Goal: Information Seeking & Learning: Check status

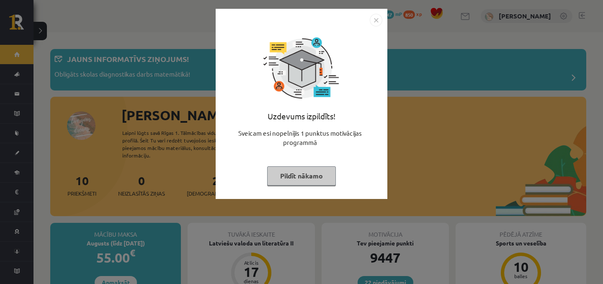
click at [188, 90] on div "Uzdevums izpildīts! Sveicam esi nopelnījis 1 punktus motivācijas programmā Pild…" at bounding box center [301, 142] width 603 height 284
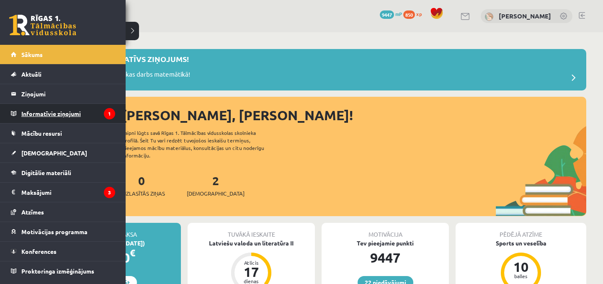
click at [44, 112] on legend "Informatīvie ziņojumi 1" at bounding box center [68, 113] width 94 height 19
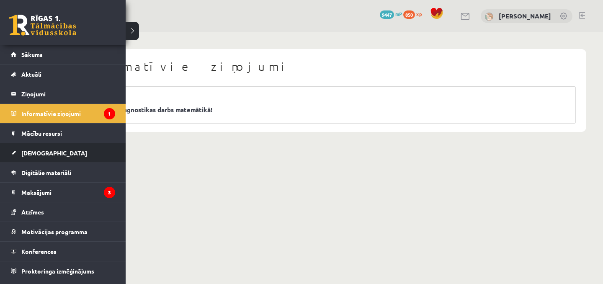
click at [28, 158] on link "[DEMOGRAPHIC_DATA]" at bounding box center [63, 152] width 104 height 19
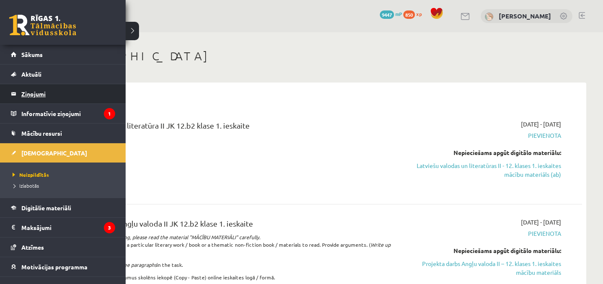
click at [31, 93] on legend "Ziņojumi 0" at bounding box center [68, 93] width 94 height 19
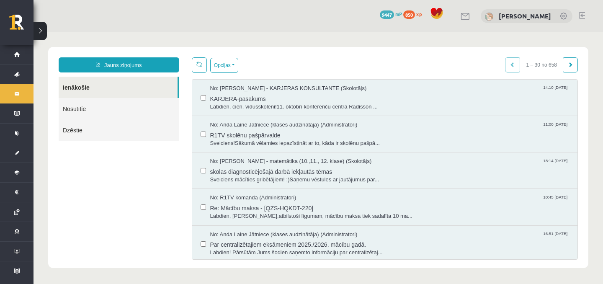
click at [119, 117] on link "Nosūtītie" at bounding box center [119, 108] width 120 height 21
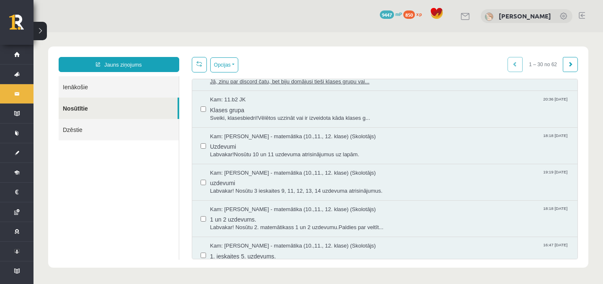
scroll to position [839, 0]
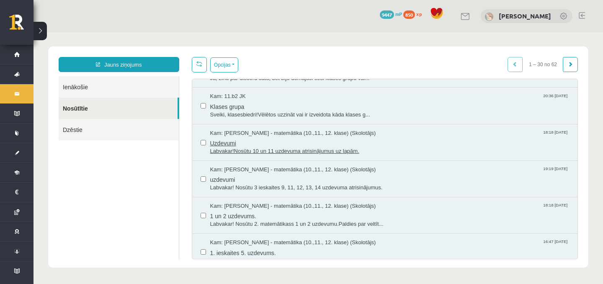
click at [260, 147] on span "Labvakar!Nosūtu 10 un 11 uzdevuma atrisinājumus uz lapām." at bounding box center [389, 151] width 359 height 8
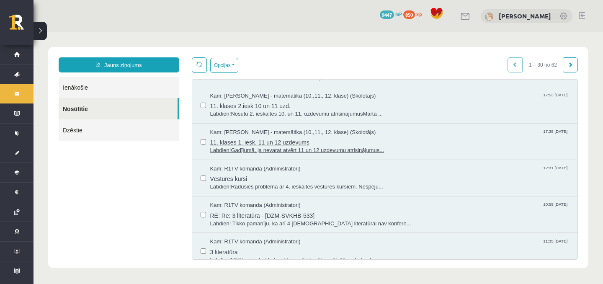
scroll to position [584, 0]
click at [246, 146] on span "11. klases 1. iesk. 11 un 12 uzdevums" at bounding box center [389, 142] width 359 height 10
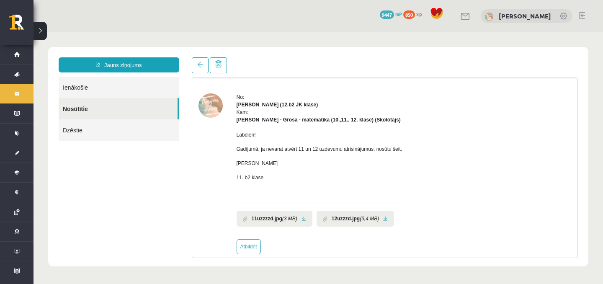
scroll to position [23, 0]
click at [289, 221] on icon "(3 MB)" at bounding box center [289, 219] width 15 height 8
click at [304, 221] on link at bounding box center [304, 218] width 5 height 5
click at [394, 220] on li "12uzzzd.jpg (3,4 MB)" at bounding box center [356, 218] width 78 height 16
click at [388, 220] on link at bounding box center [385, 218] width 5 height 5
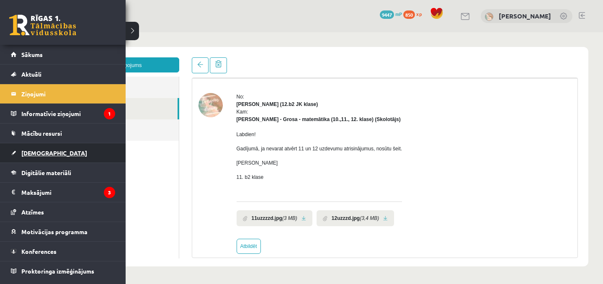
click at [28, 156] on link "[DEMOGRAPHIC_DATA]" at bounding box center [63, 152] width 104 height 19
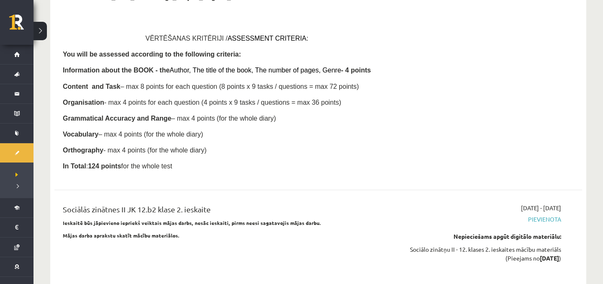
scroll to position [1477, 0]
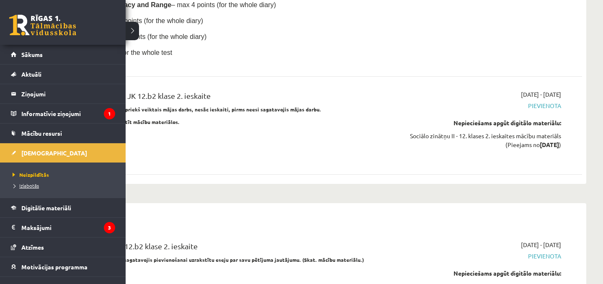
click at [21, 187] on span "Izlabotās" at bounding box center [24, 185] width 28 height 7
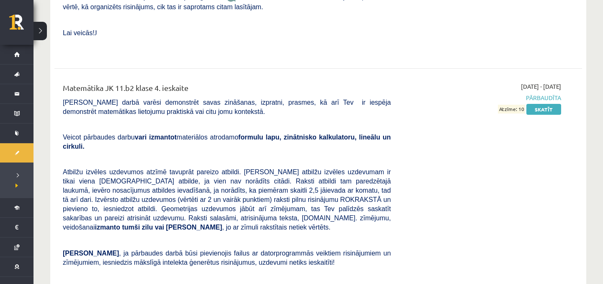
click at [181, 168] on span "Atbilžu izvēles uzdevumos atzīmē tavuprāt pareizo atbildi. [PERSON_NAME] atbilž…" at bounding box center [227, 199] width 328 height 62
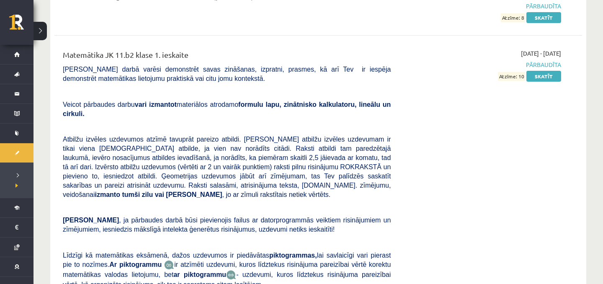
scroll to position [5208, 0]
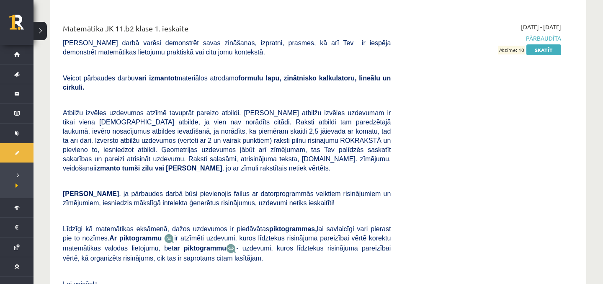
click at [546, 23] on div "[DATE] - [DATE] Pārbaudīta Atzīme: 10 Skatīt" at bounding box center [482, 164] width 171 height 283
click at [546, 44] on link "Skatīt" at bounding box center [544, 49] width 35 height 11
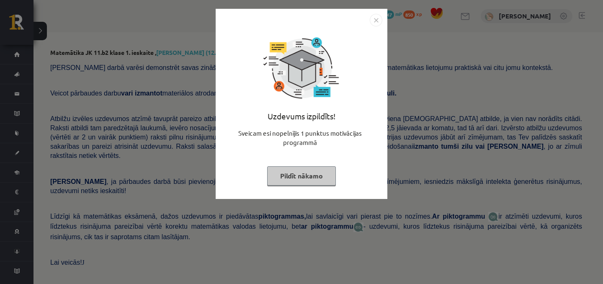
click at [314, 171] on button "Pildīt nākamo" at bounding box center [301, 175] width 69 height 19
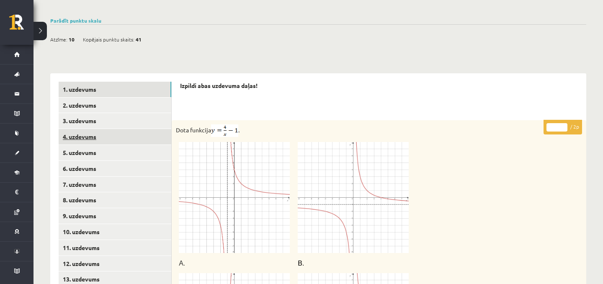
click at [90, 129] on link "4. uzdevums" at bounding box center [115, 137] width 113 height 16
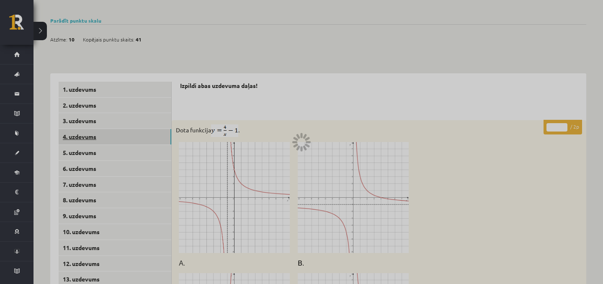
scroll to position [318, 0]
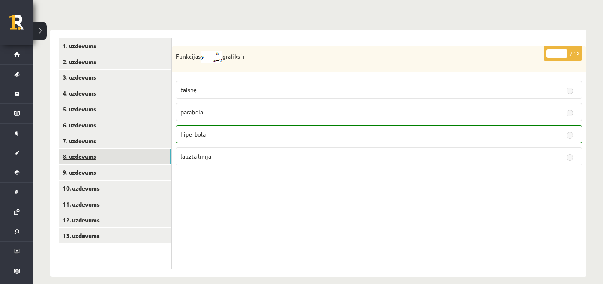
click at [101, 149] on link "8. uzdevums" at bounding box center [115, 157] width 113 height 16
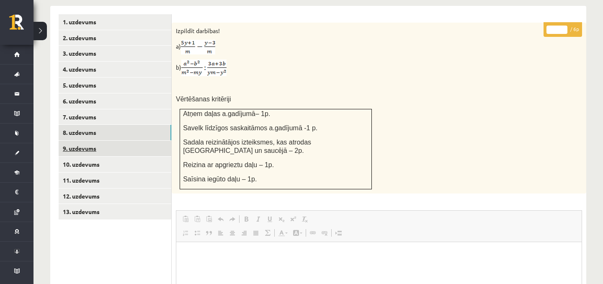
scroll to position [0, 0]
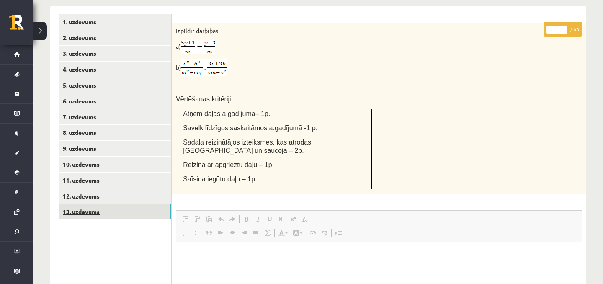
click at [103, 204] on link "13. uzdevums" at bounding box center [115, 212] width 113 height 16
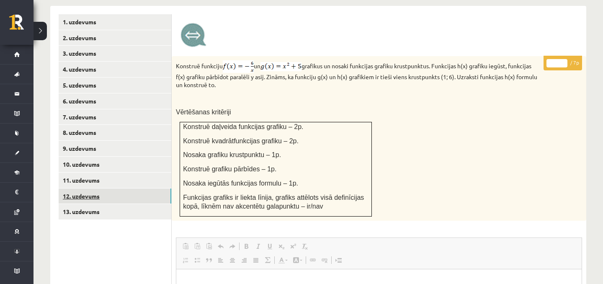
click at [107, 189] on link "12. uzdevums" at bounding box center [115, 197] width 113 height 16
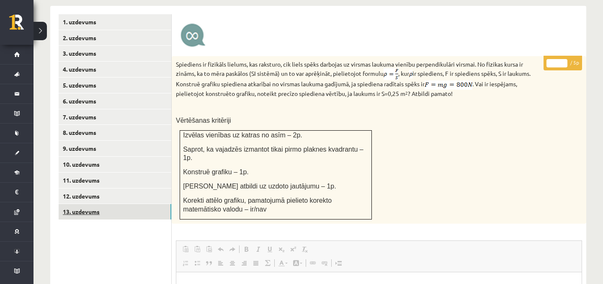
click at [111, 204] on link "13. uzdevums" at bounding box center [115, 212] width 113 height 16
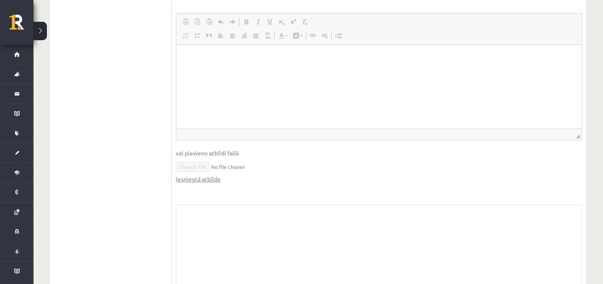
scroll to position [579, 0]
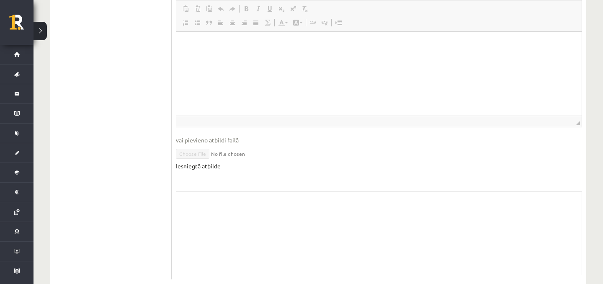
click at [194, 162] on link "Iesniegtā atbilde" at bounding box center [198, 166] width 45 height 9
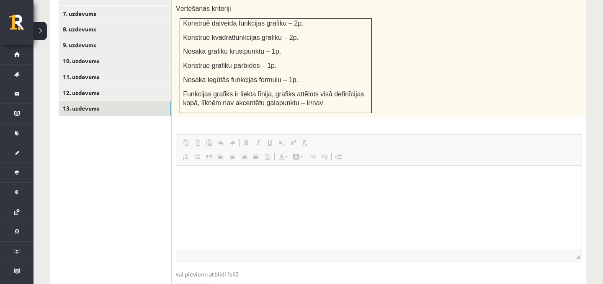
scroll to position [279, 0]
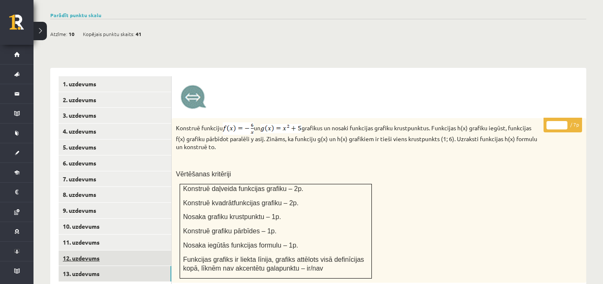
click at [109, 251] on link "12. uzdevums" at bounding box center [115, 259] width 113 height 16
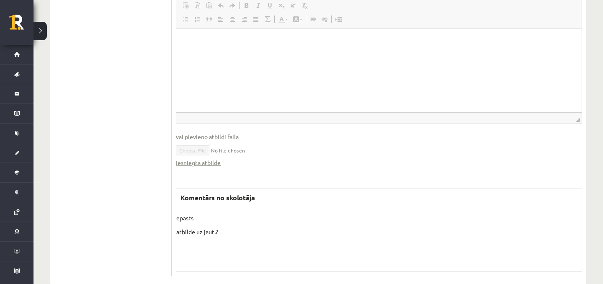
scroll to position [591, 0]
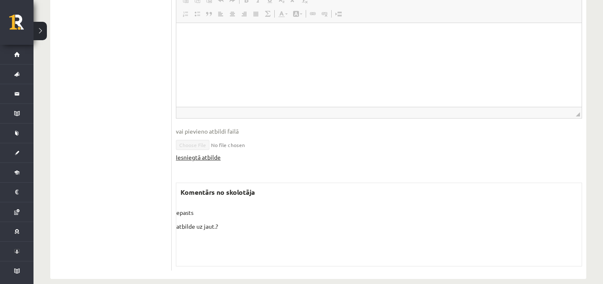
click at [192, 153] on link "Iesniegtā atbilde" at bounding box center [198, 157] width 45 height 9
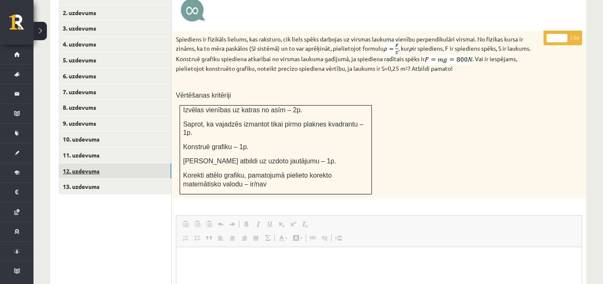
scroll to position [365, 0]
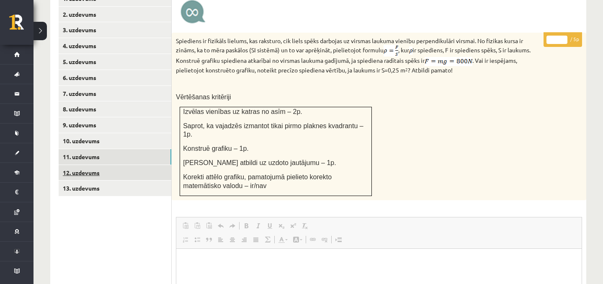
click at [145, 149] on link "11. uzdevums" at bounding box center [115, 157] width 113 height 16
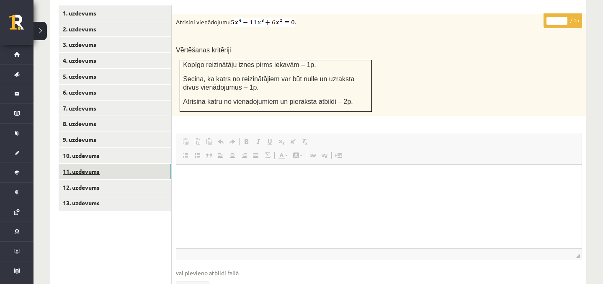
scroll to position [349, 0]
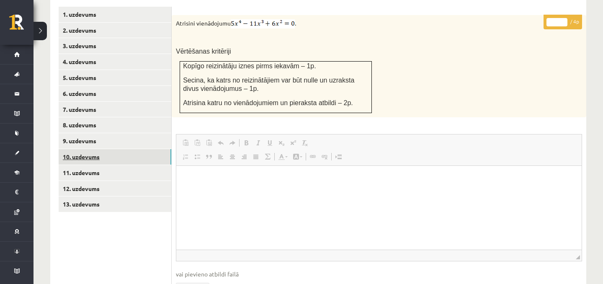
click at [133, 149] on link "10. uzdevums" at bounding box center [115, 157] width 113 height 16
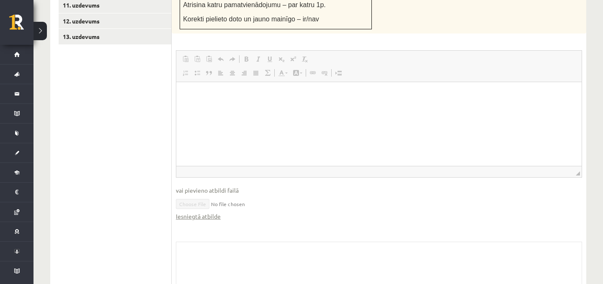
scroll to position [0, 0]
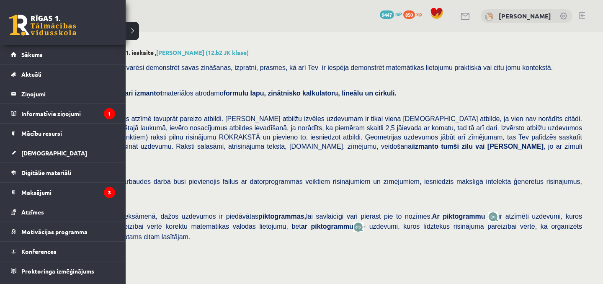
click at [22, 28] on link at bounding box center [42, 25] width 67 height 21
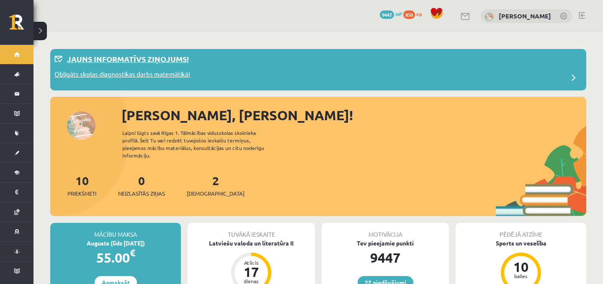
click at [98, 59] on p "Jauns informatīvs ziņojums!" at bounding box center [128, 58] width 122 height 11
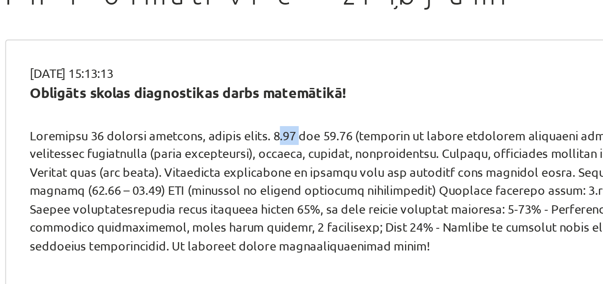
drag, startPoint x: 181, startPoint y: 129, endPoint x: 192, endPoint y: 129, distance: 11.3
click at [192, 129] on div at bounding box center [318, 153] width 506 height 57
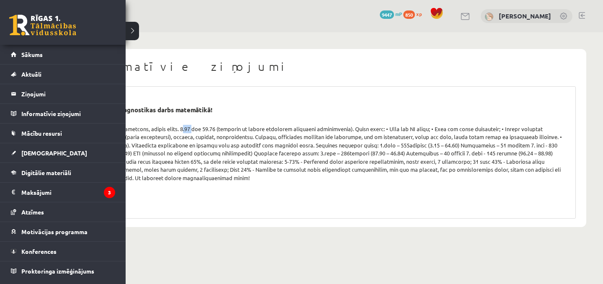
click at [27, 18] on link at bounding box center [42, 25] width 67 height 21
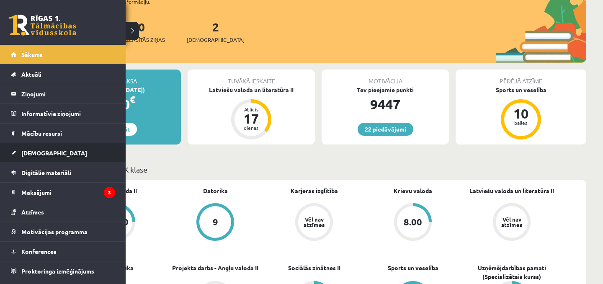
scroll to position [301, 0]
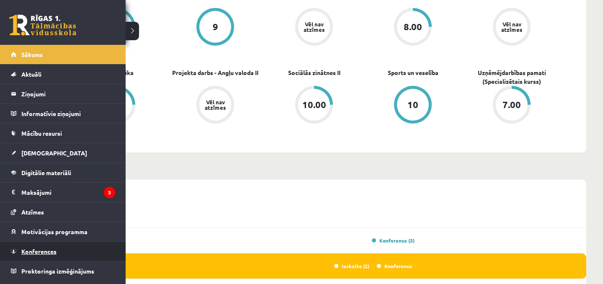
click at [26, 253] on span "Konferences" at bounding box center [38, 252] width 35 height 8
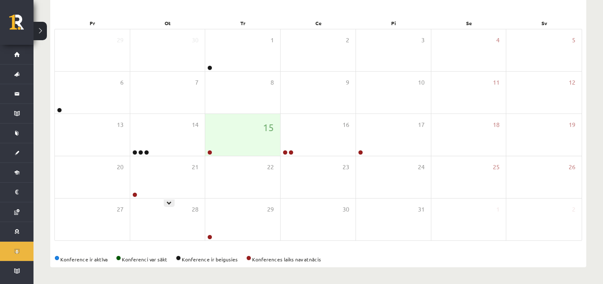
scroll to position [116, 0]
click at [232, 148] on div "15" at bounding box center [242, 135] width 75 height 42
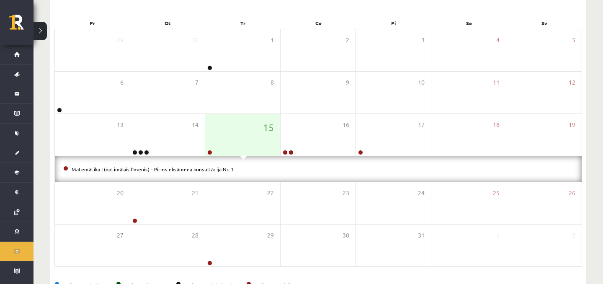
click at [155, 171] on link "Matemātika I (optimālais līmenis) - Pirms eksāmena konsultācija Nr. 1" at bounding box center [153, 169] width 162 height 7
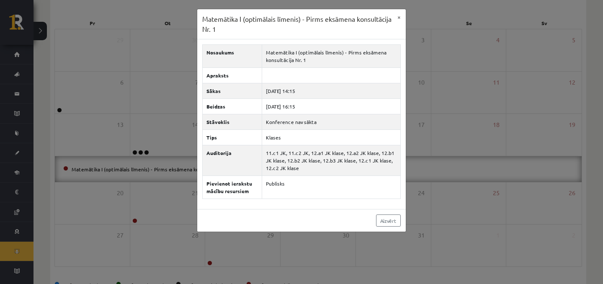
click at [142, 87] on div "Matemātika I (optimālais līmenis) - Pirms eksāmena konsultācija Nr. 1 × Nosauku…" at bounding box center [301, 142] width 603 height 284
